Goal: Transaction & Acquisition: Purchase product/service

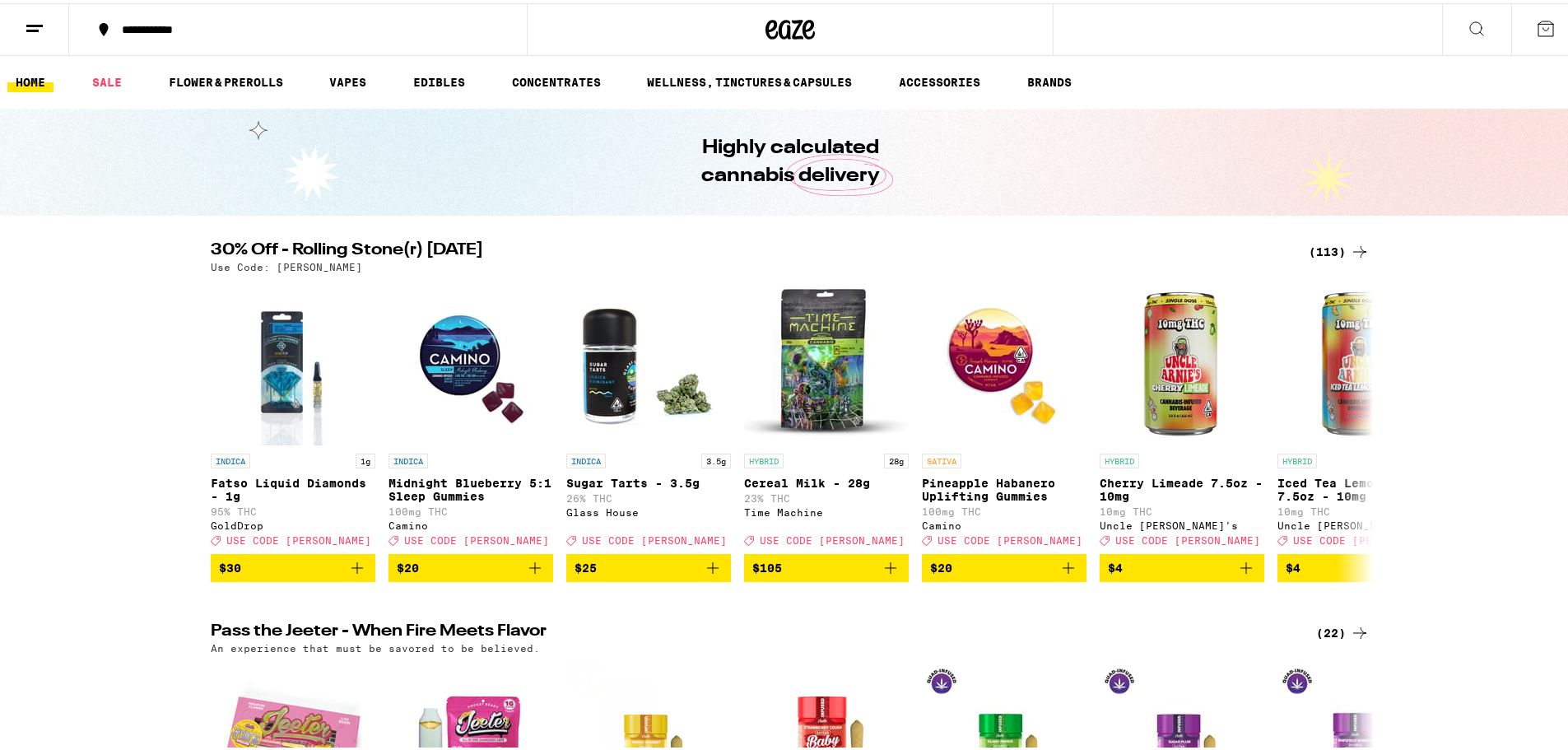
click at [1325, 248] on div "(113)" at bounding box center [1339, 248] width 61 height 20
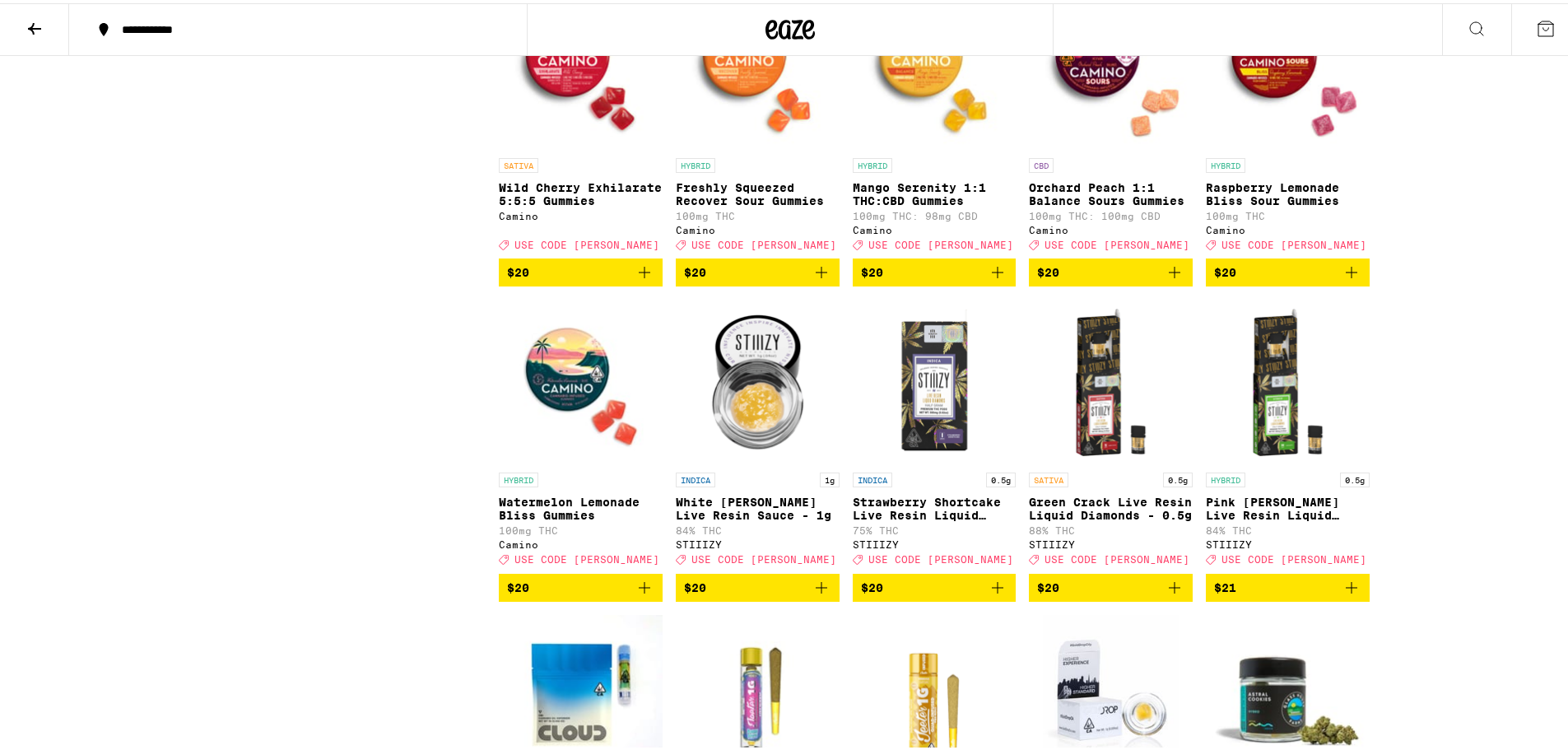
scroll to position [2813, 0]
